Goal: Task Accomplishment & Management: Manage account settings

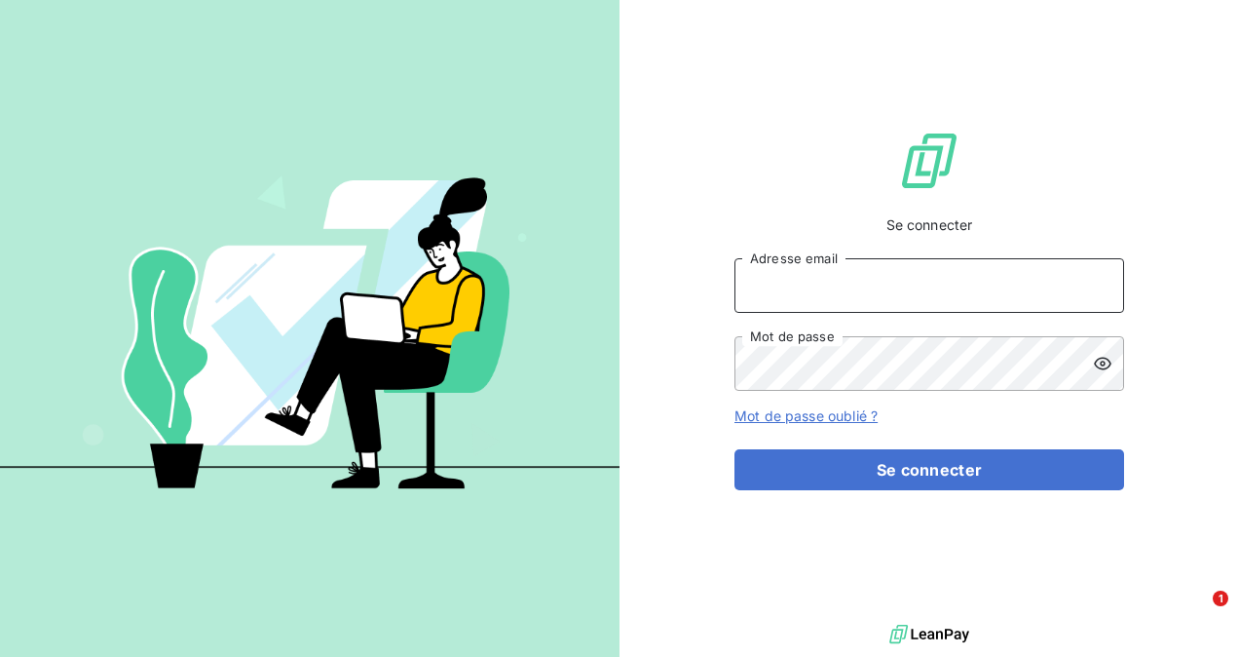
type input "h.bouslama@minuitune.com"
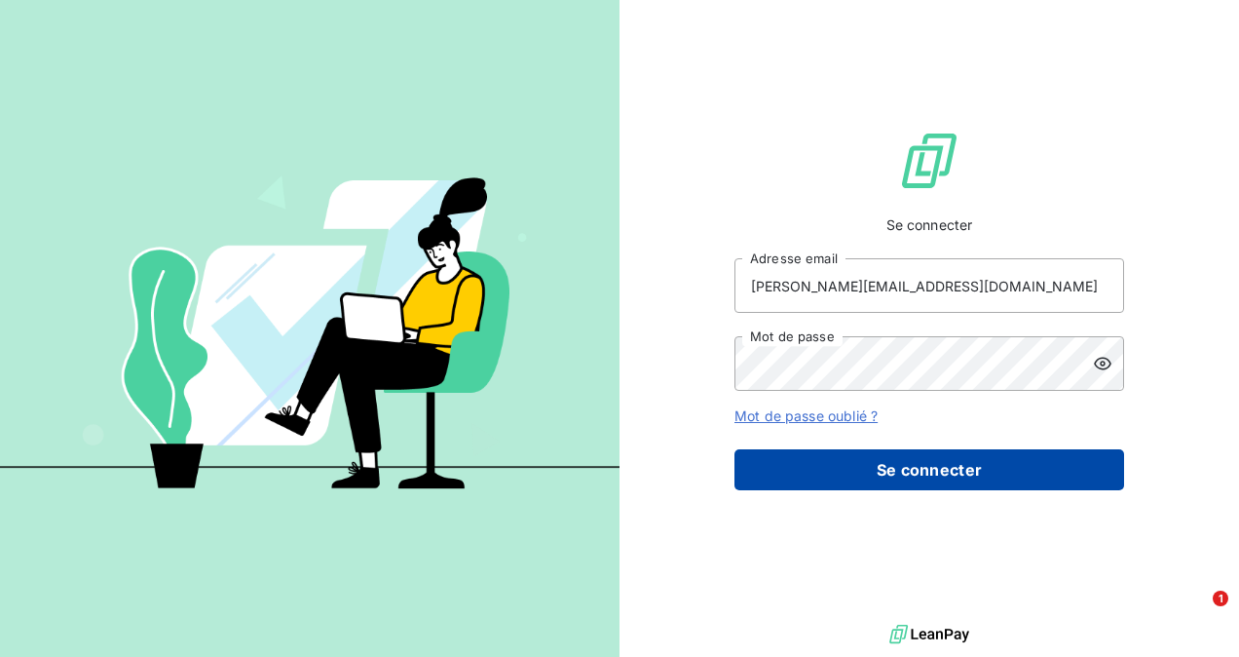
click at [838, 488] on button "Se connecter" at bounding box center [930, 469] width 390 height 41
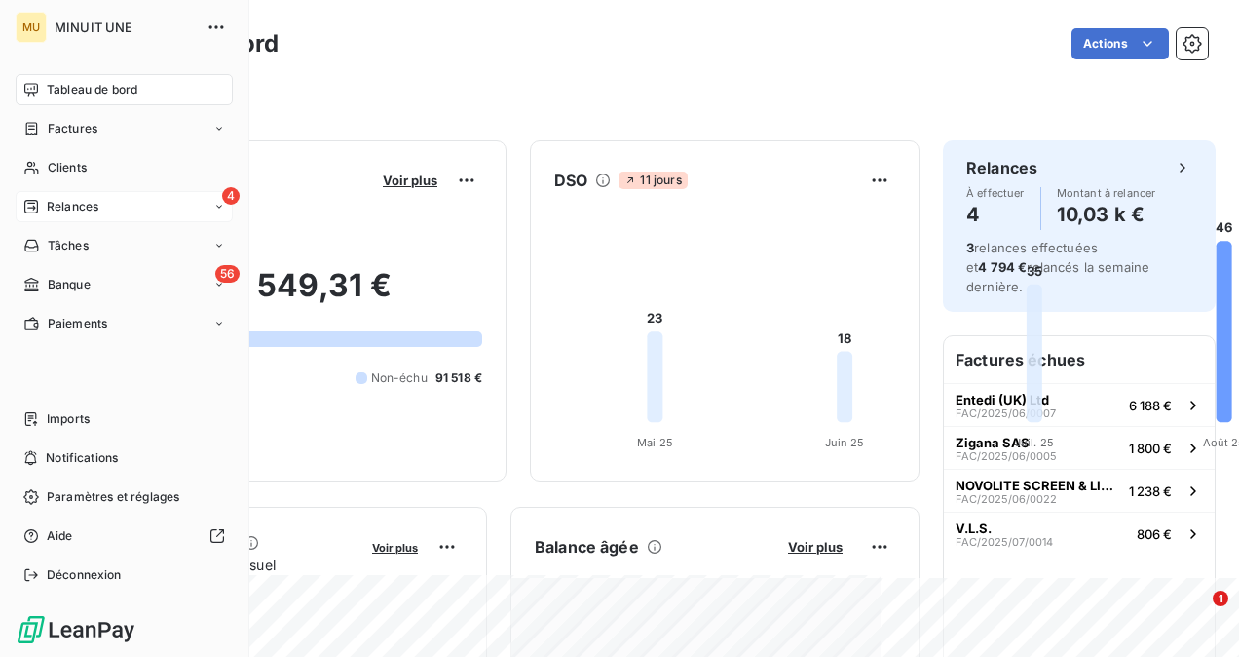
click at [51, 208] on span "Relances" at bounding box center [73, 207] width 52 height 18
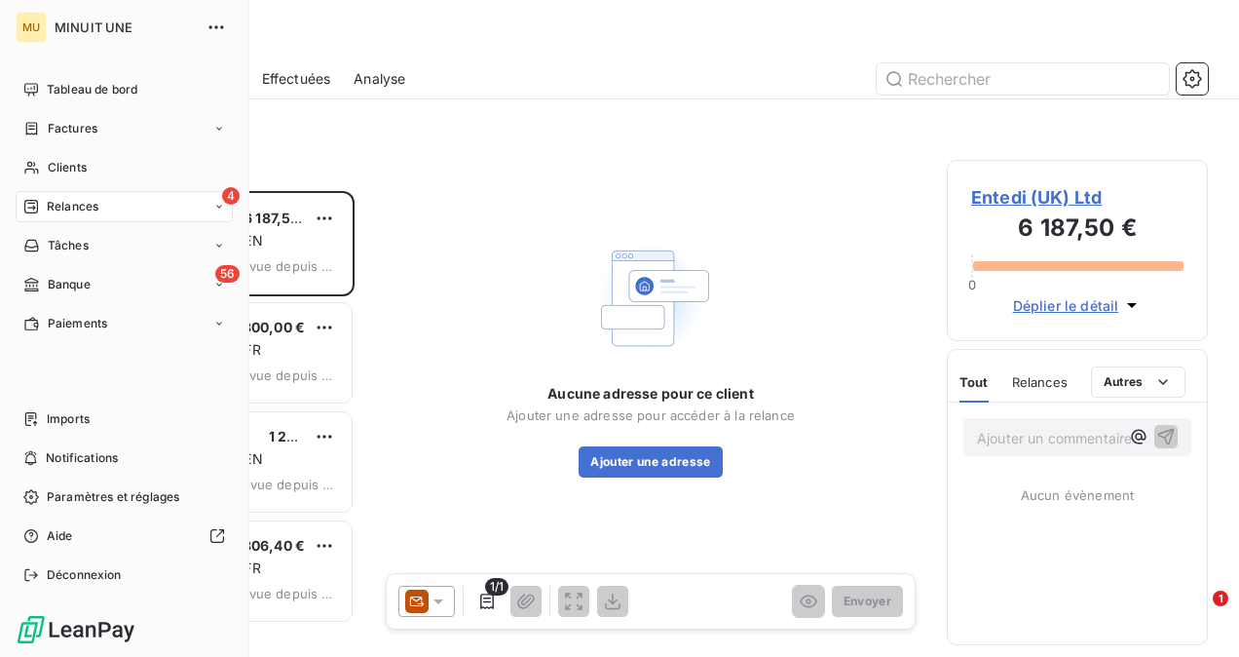
scroll to position [450, 246]
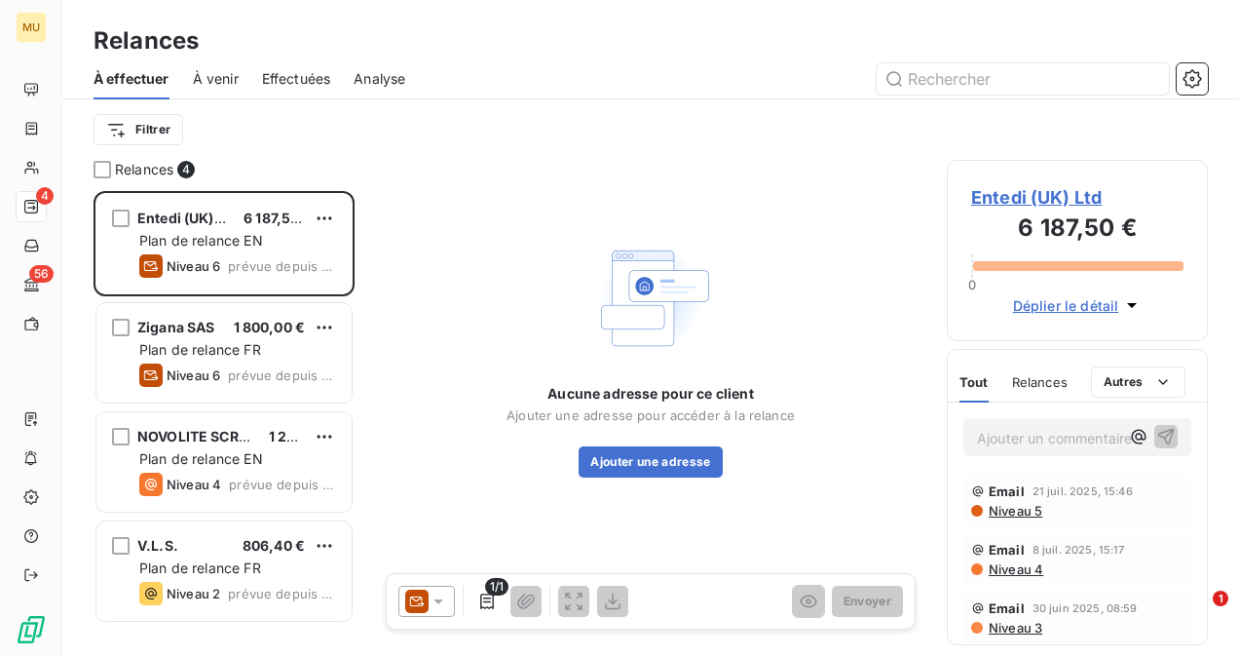
click at [271, 75] on span "Effectuées" at bounding box center [296, 78] width 69 height 19
